Goal: Information Seeking & Learning: Learn about a topic

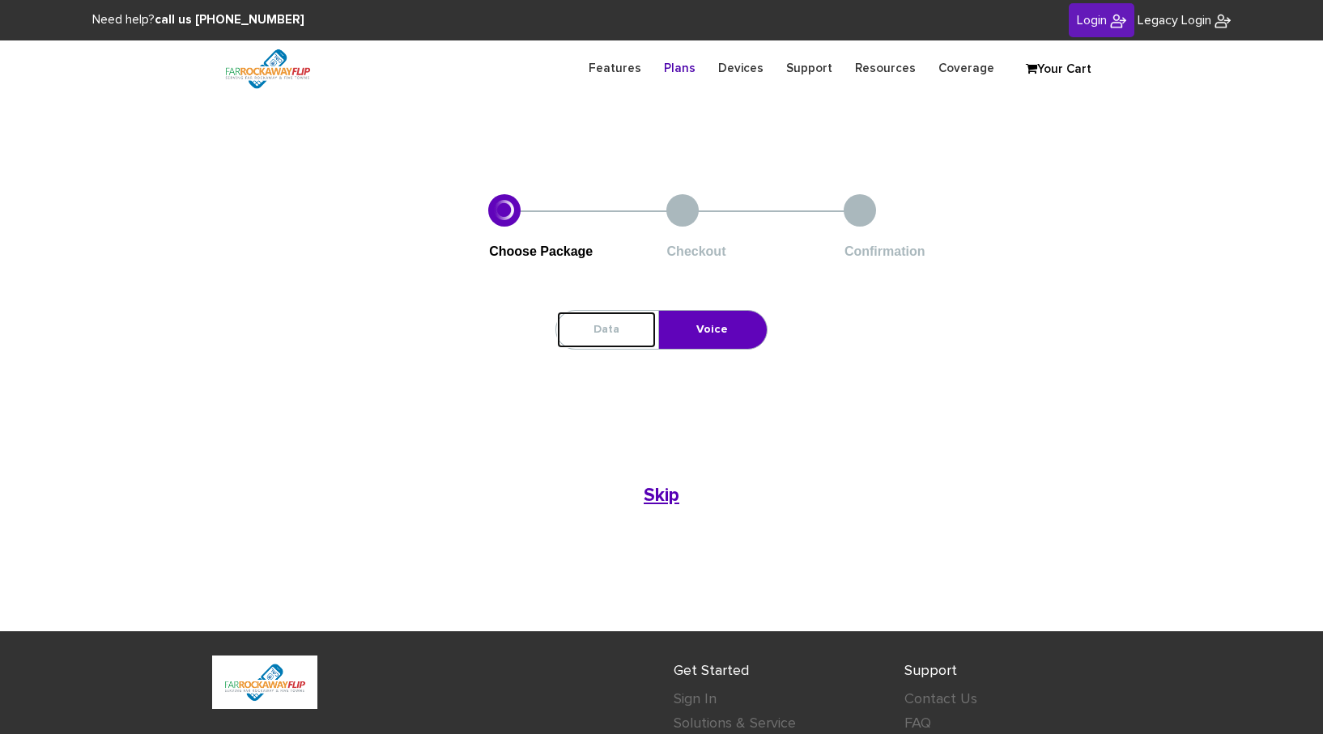
click at [615, 332] on link "Data" at bounding box center [606, 330] width 100 height 38
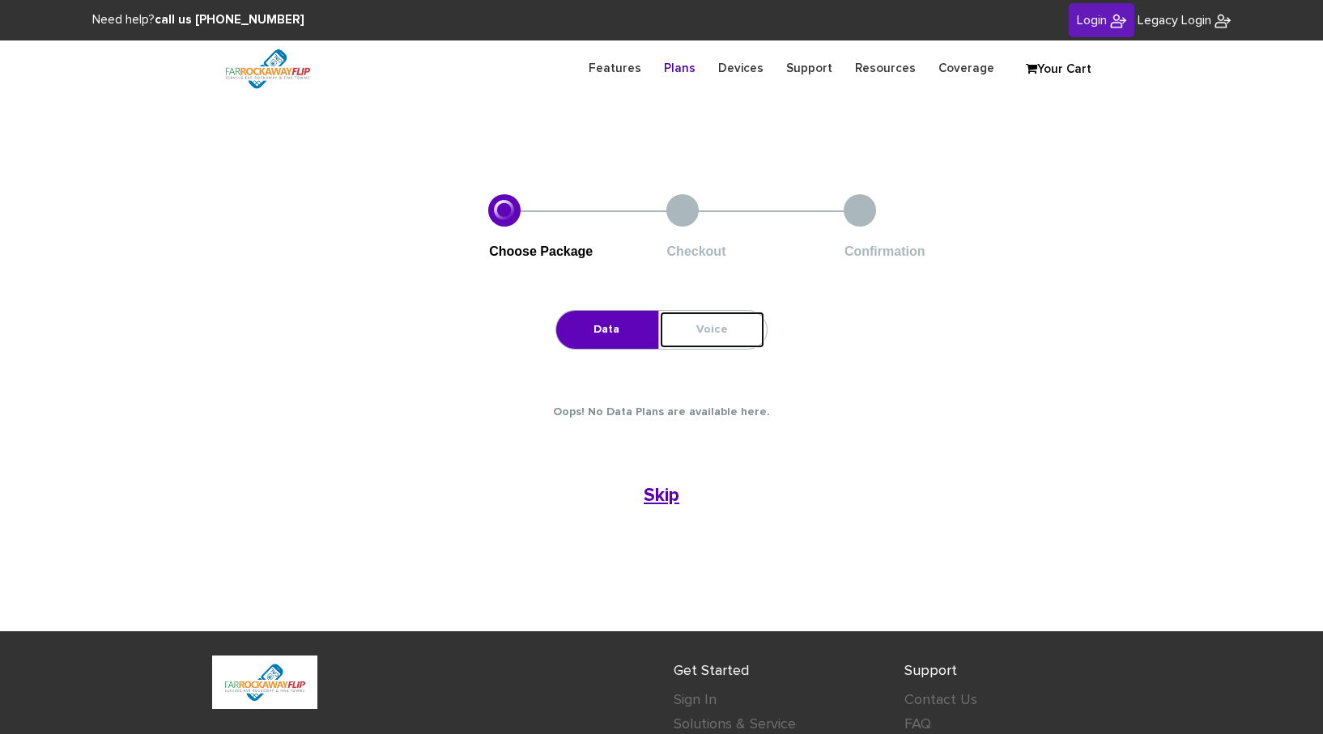
click at [691, 342] on link "Voice" at bounding box center [712, 330] width 106 height 38
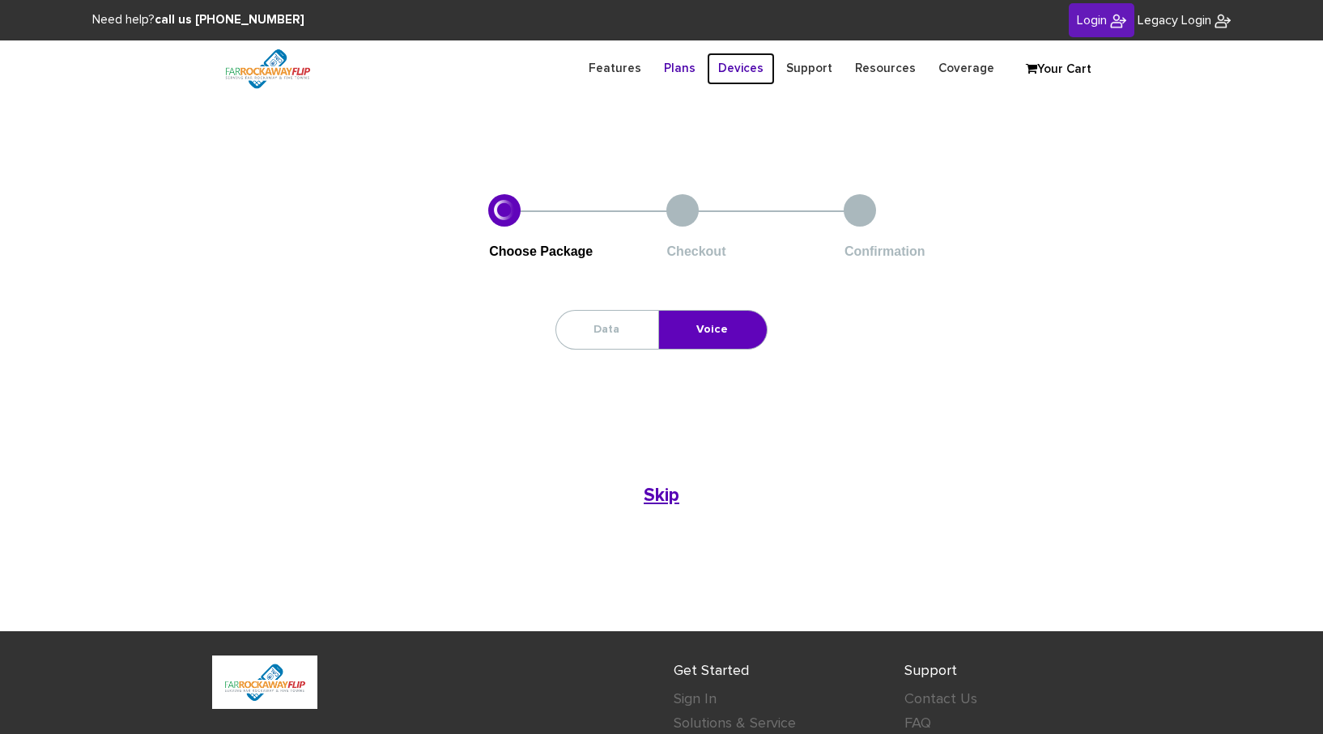
click at [764, 70] on link "Devices" at bounding box center [741, 69] width 68 height 32
click at [686, 78] on link "Plans" at bounding box center [679, 69] width 54 height 32
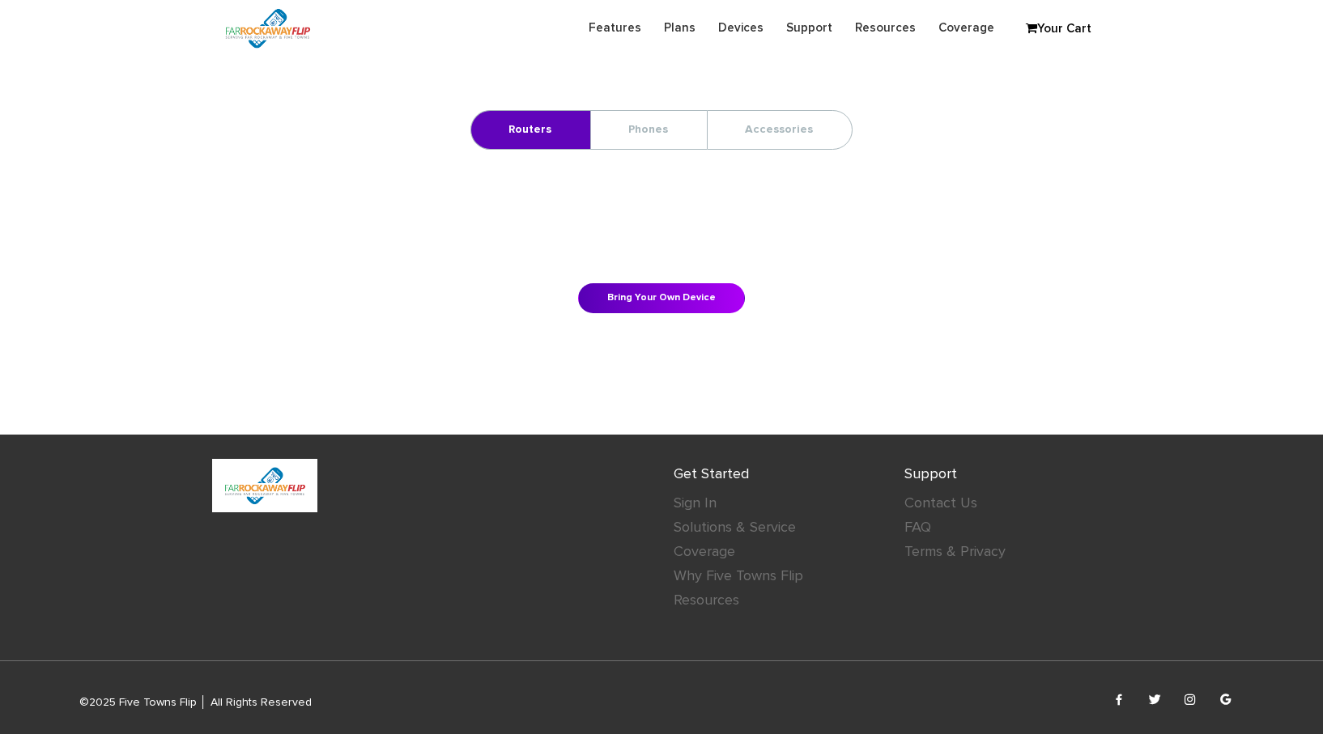
scroll to position [296, 0]
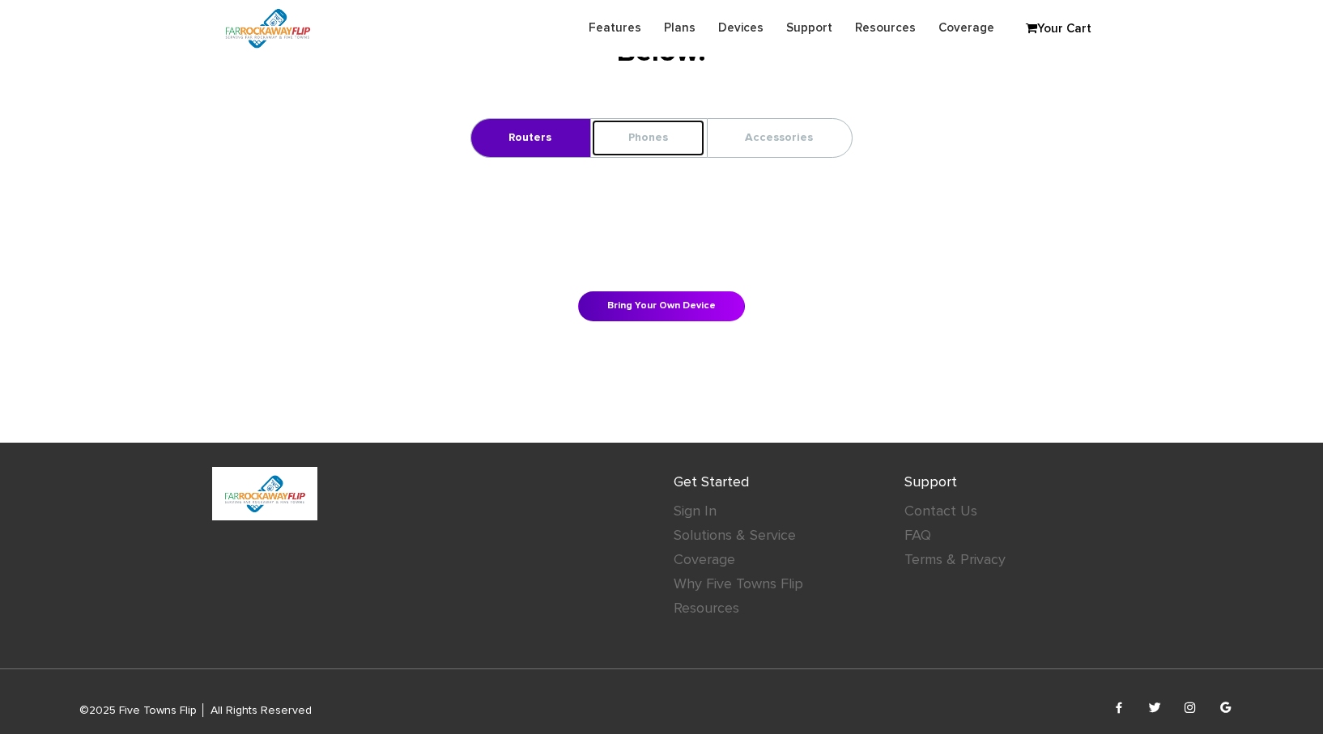
click at [681, 135] on link "Phones" at bounding box center [648, 138] width 114 height 38
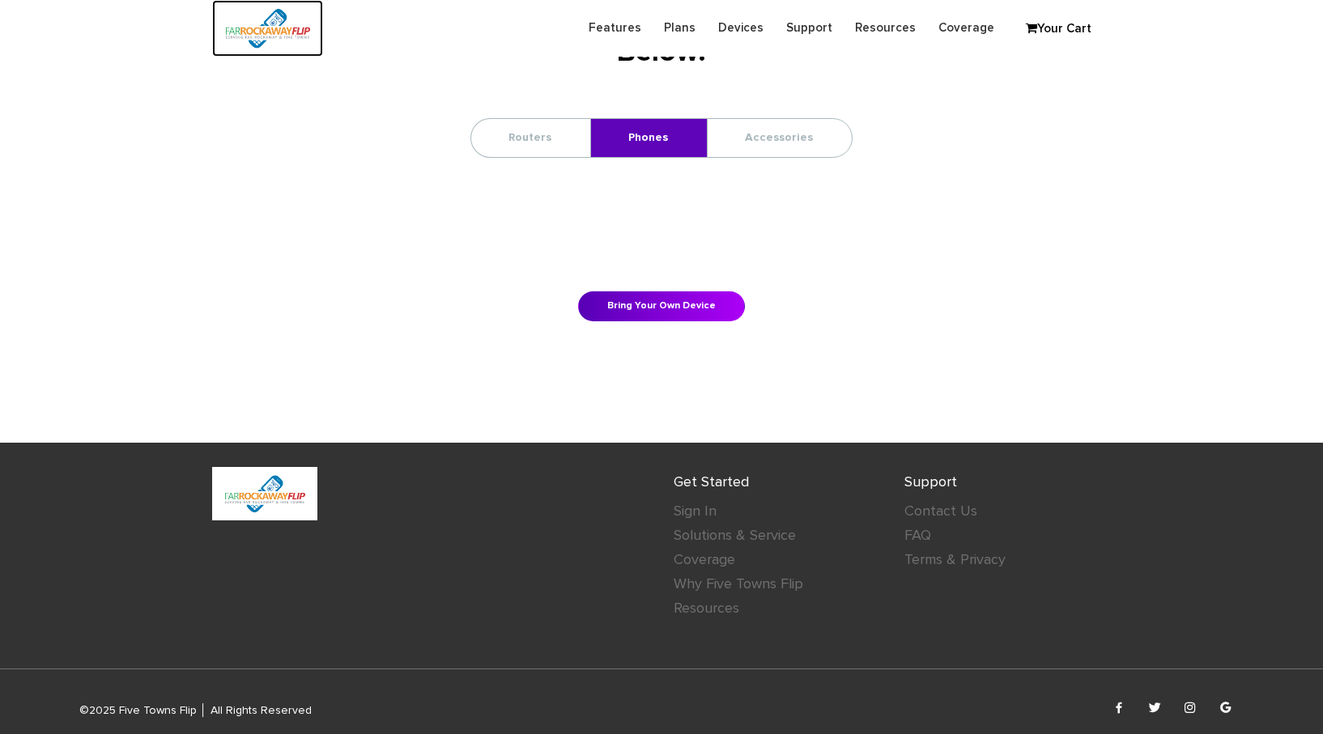
click at [260, 26] on img at bounding box center [267, 28] width 111 height 57
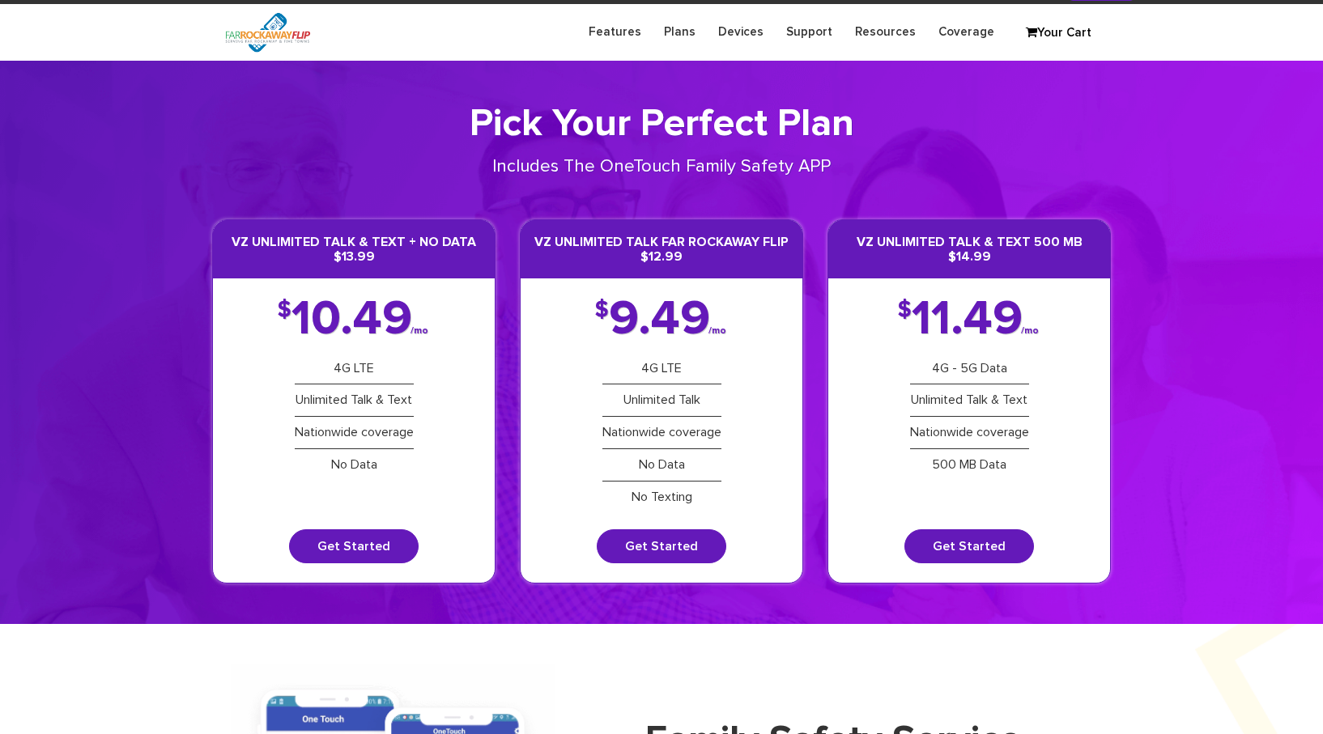
scroll to position [34, 0]
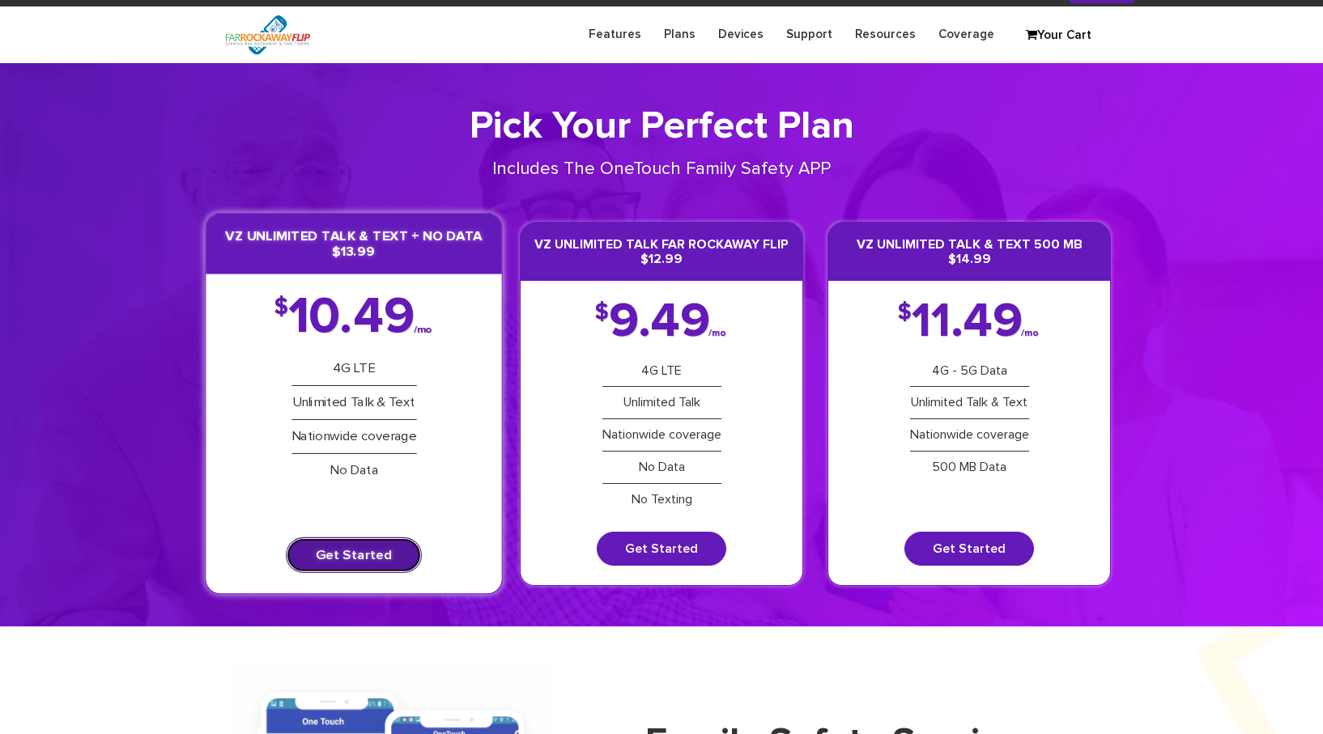
click at [327, 549] on link "Get Started" at bounding box center [354, 556] width 136 height 36
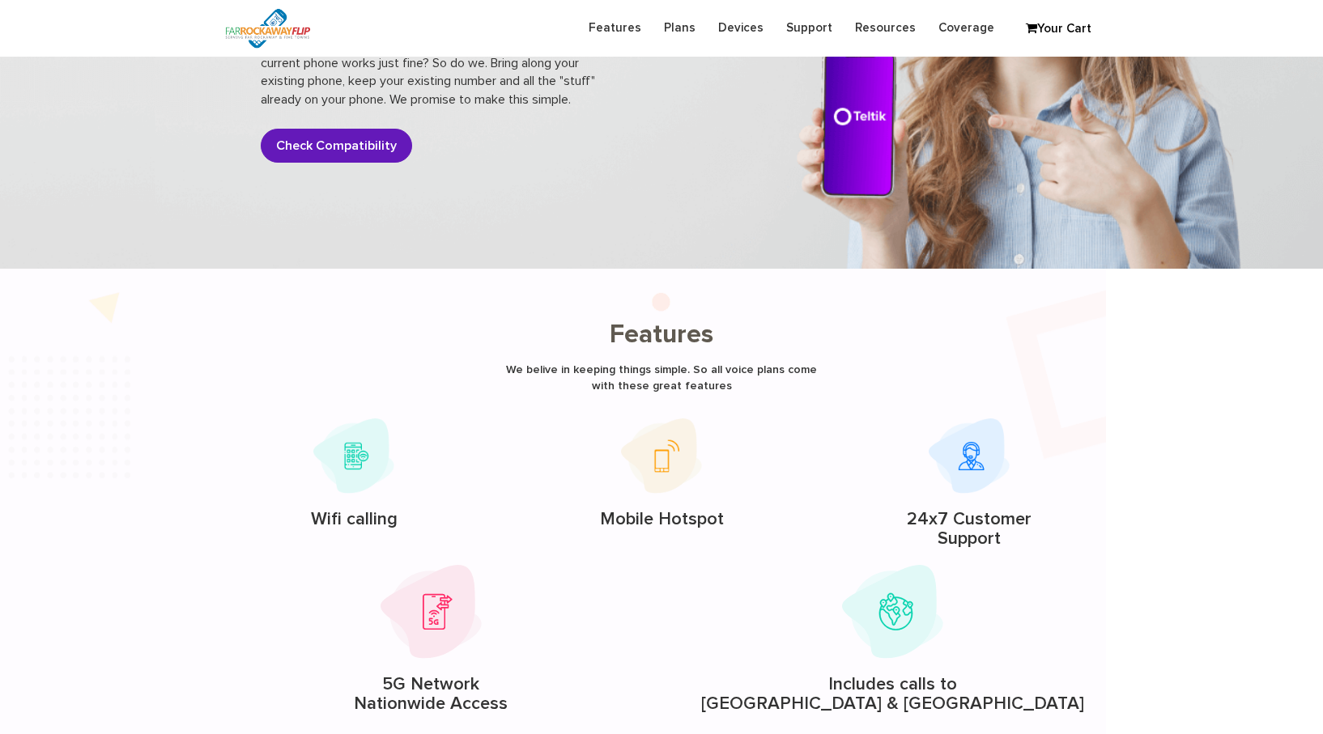
scroll to position [1782, 0]
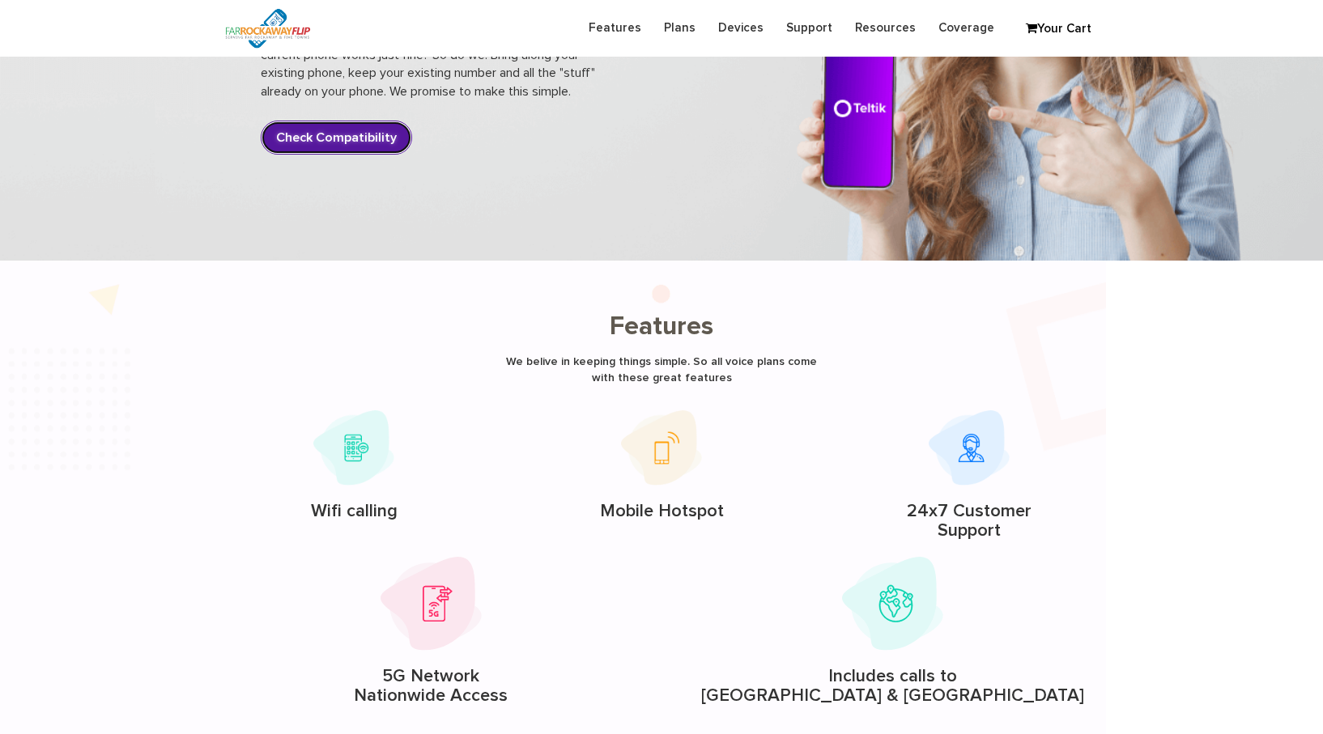
click at [383, 139] on link "Check Compatibility" at bounding box center [336, 138] width 151 height 34
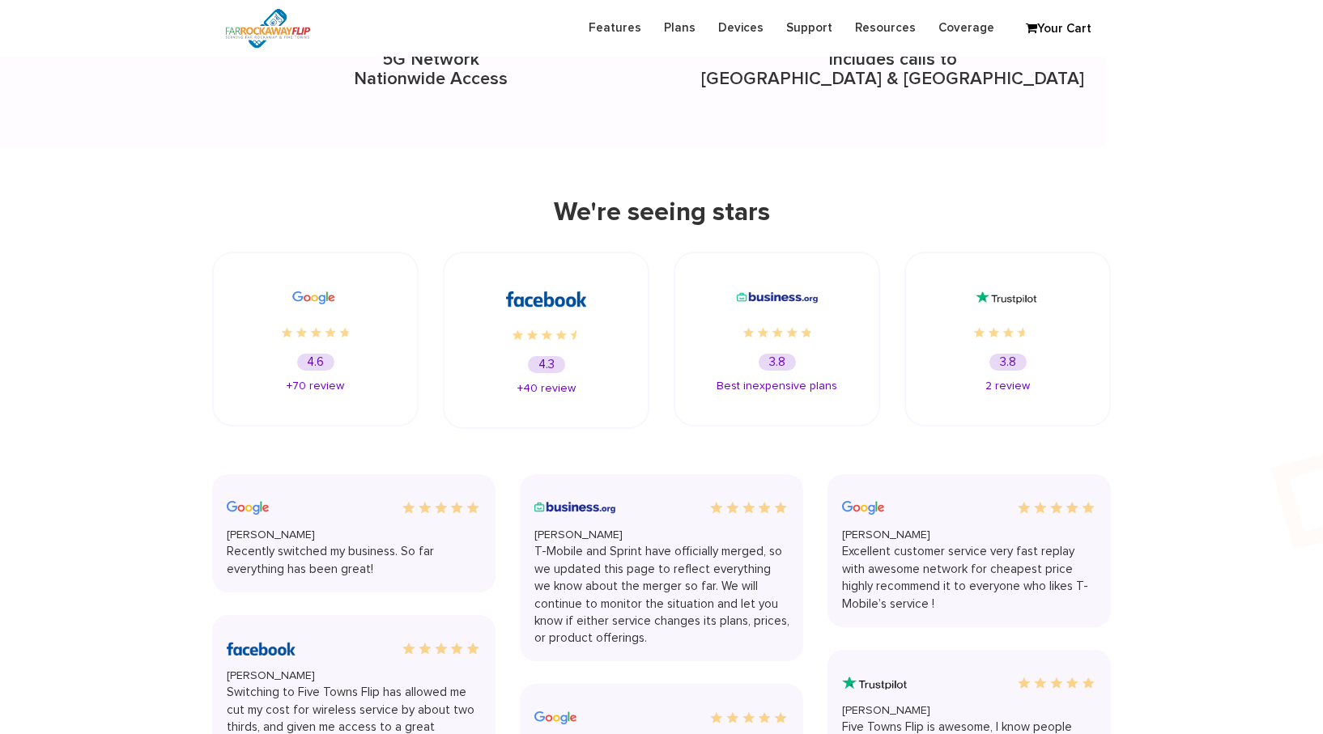
scroll to position [2417, 0]
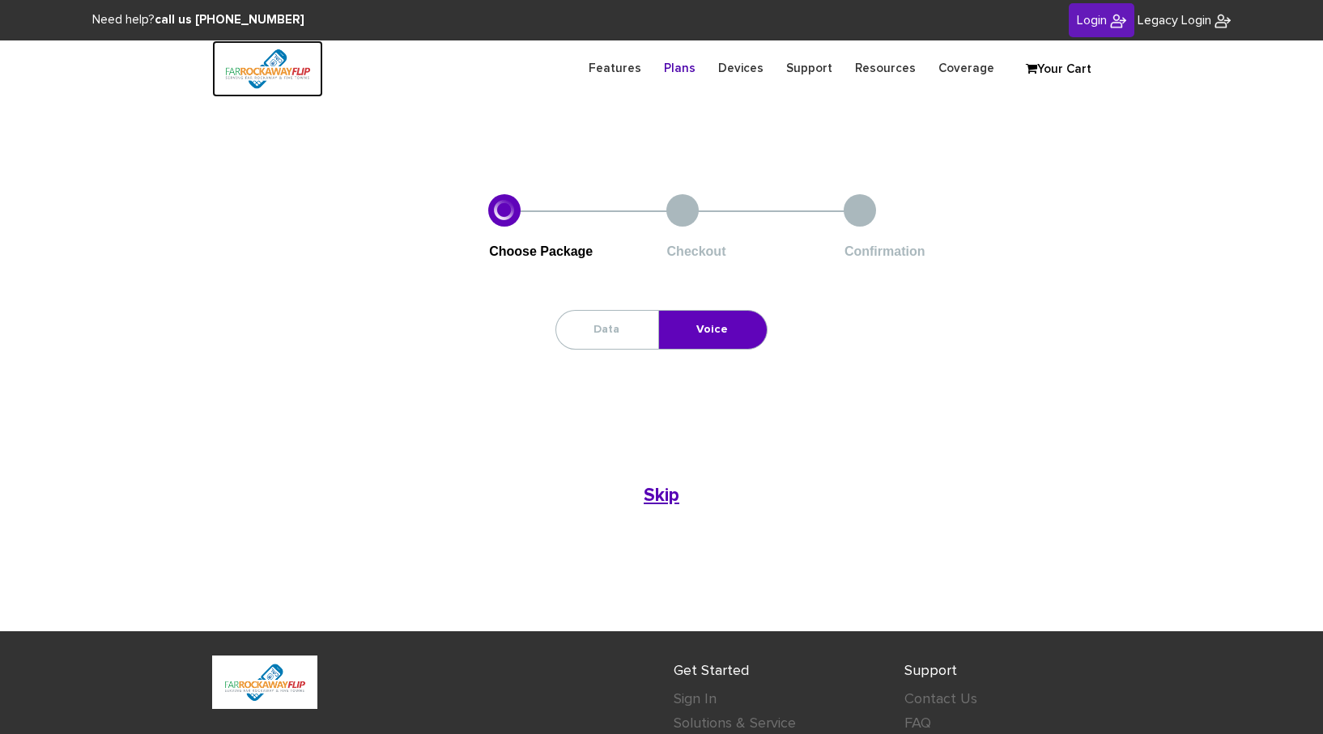
click at [263, 72] on img at bounding box center [267, 68] width 111 height 57
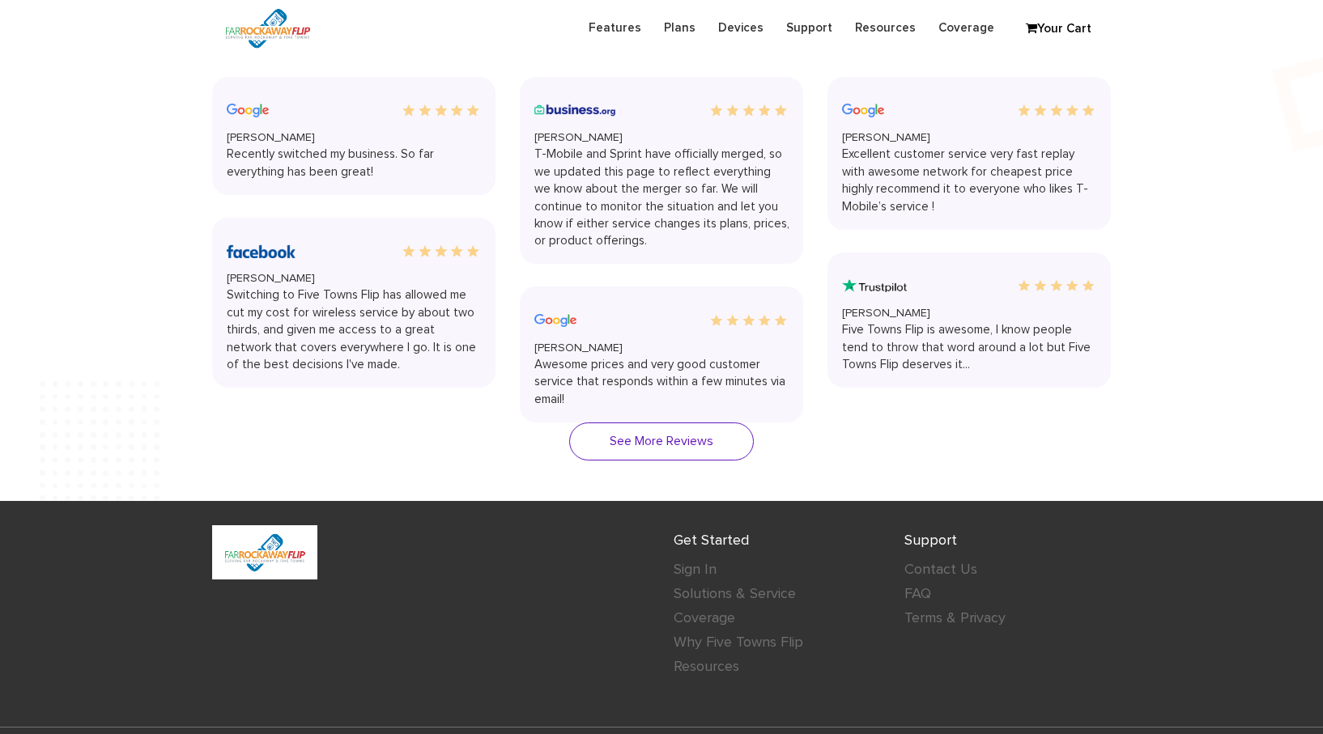
scroll to position [2876, 0]
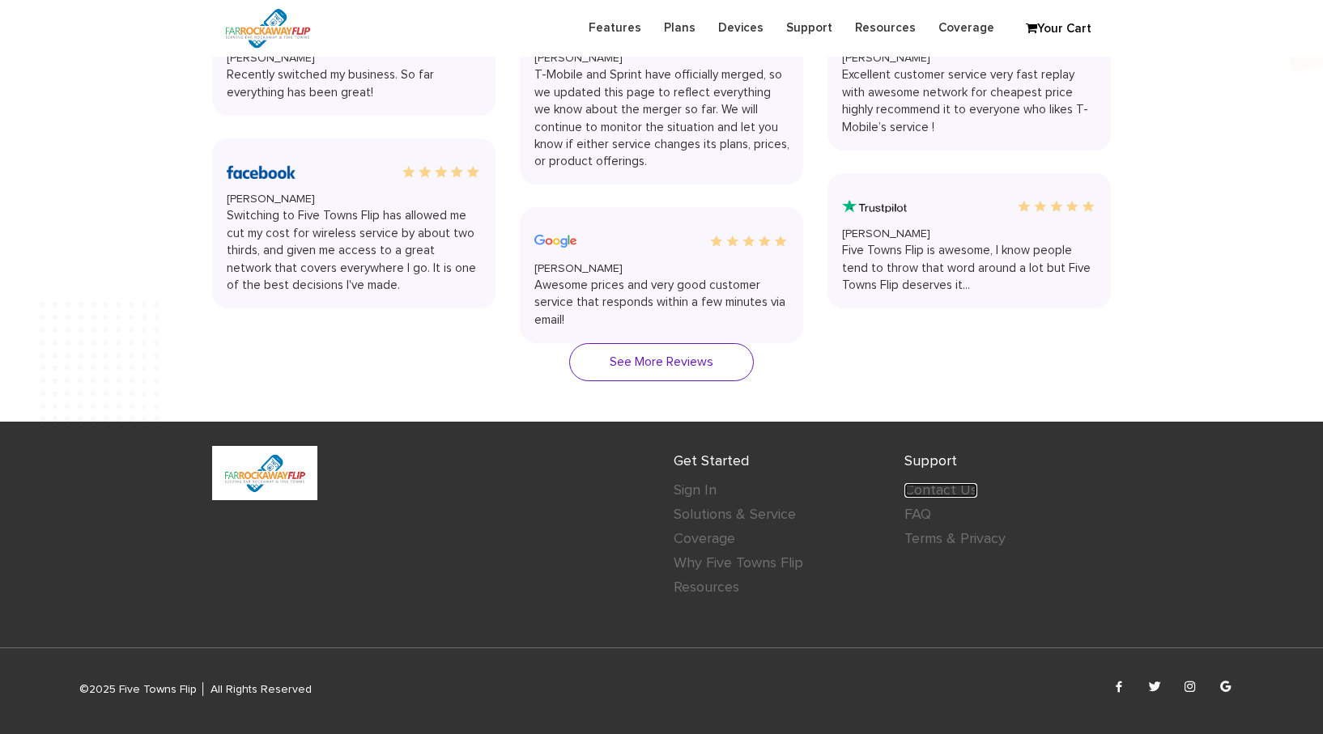
click at [919, 486] on link "Contact Us" at bounding box center [940, 490] width 73 height 15
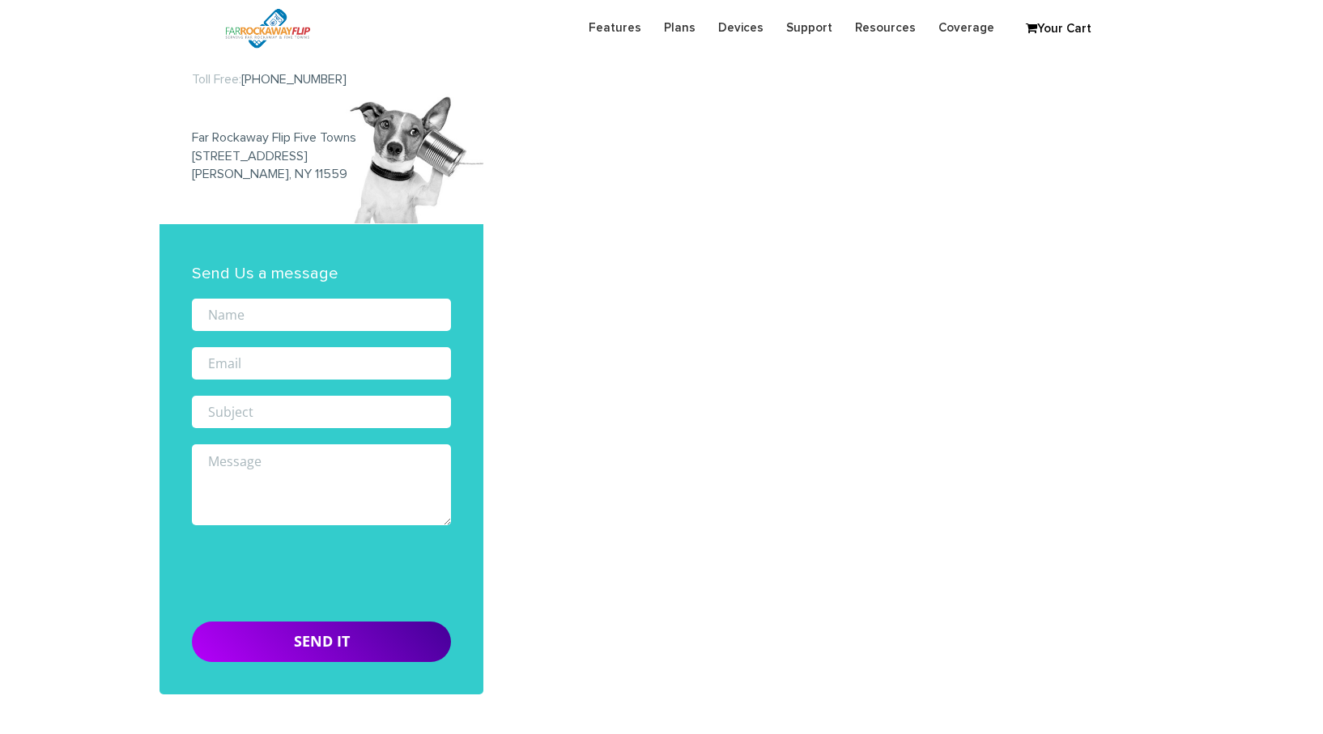
scroll to position [517, 0]
